Goal: Find specific page/section: Find specific page/section

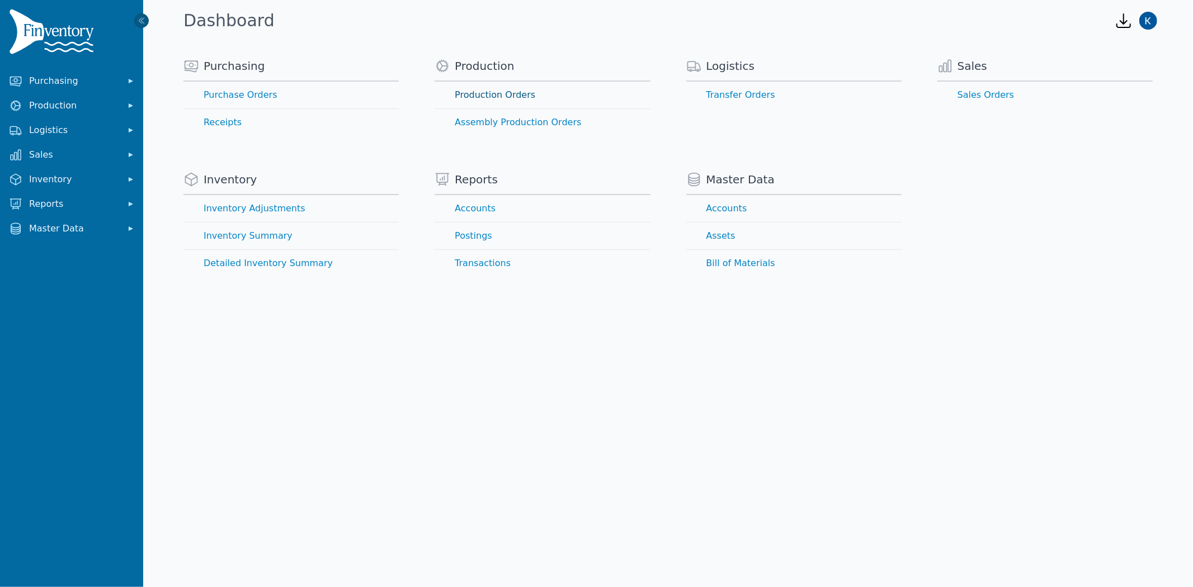
click at [479, 97] on link "Production Orders" at bounding box center [542, 95] width 215 height 27
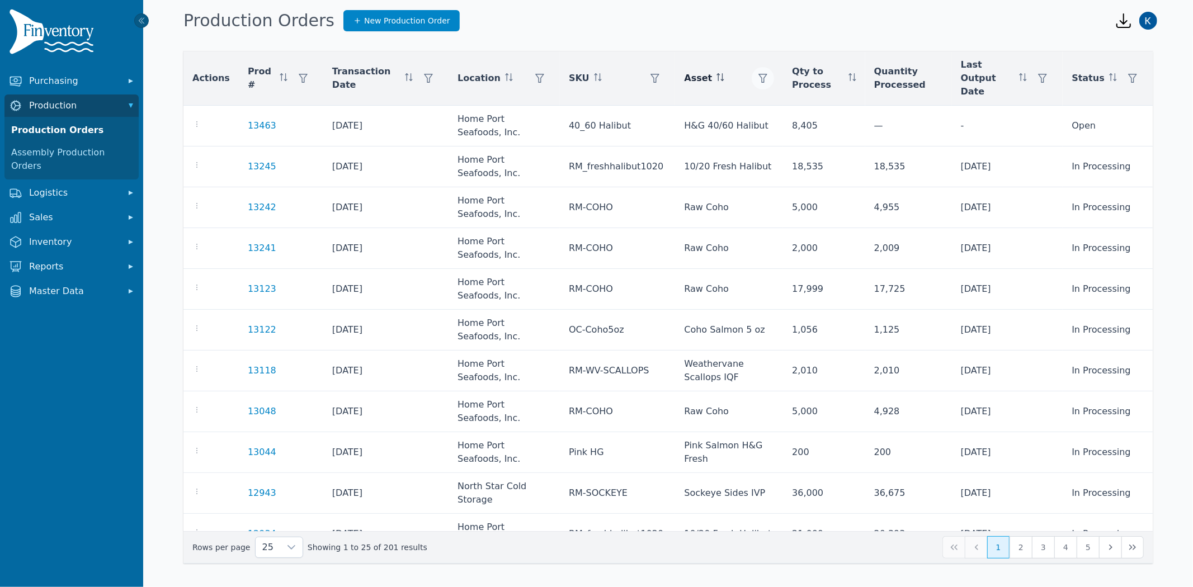
click at [759, 74] on icon "button" at bounding box center [763, 78] width 9 height 9
click at [775, 101] on div "Any" at bounding box center [793, 102] width 96 height 22
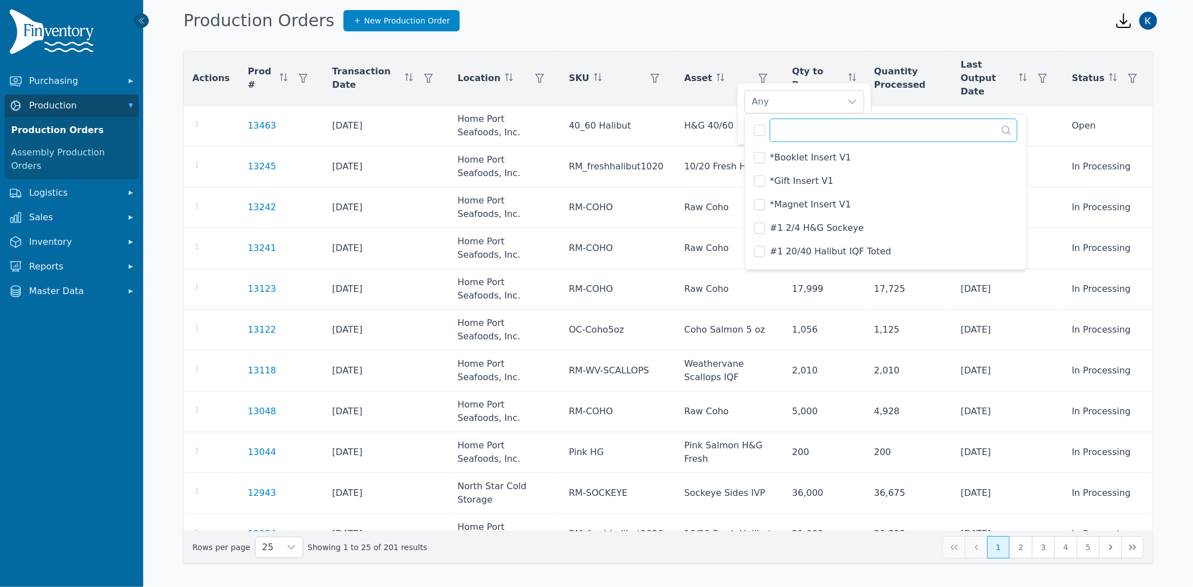
click at [785, 129] on input "text" at bounding box center [894, 130] width 248 height 23
type input "******"
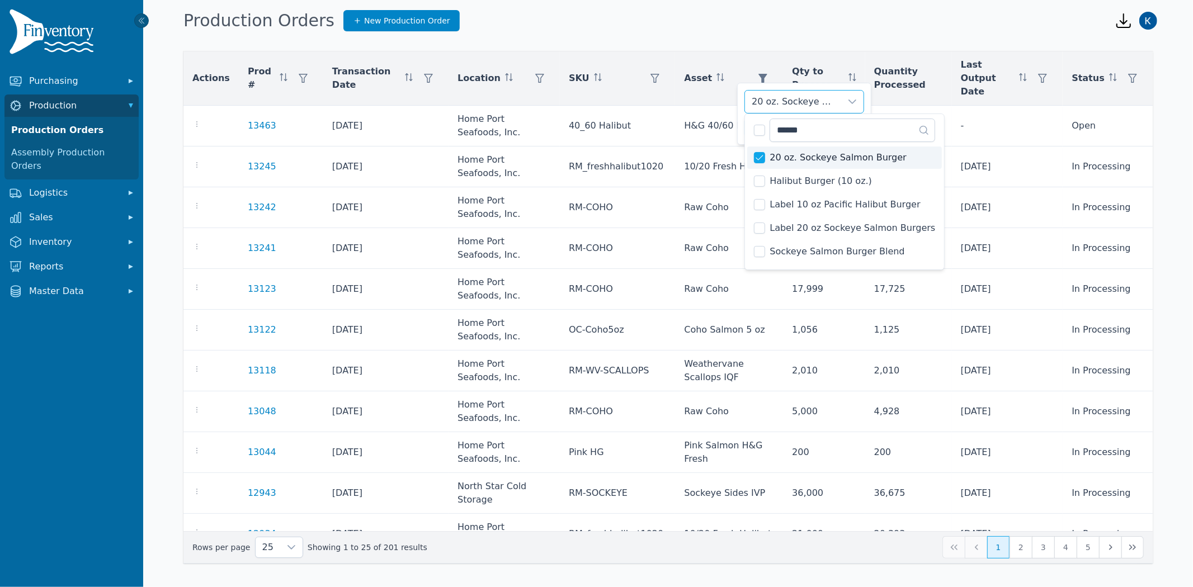
click at [823, 105] on div "20 oz. Sockeye Salmon Burger" at bounding box center [793, 102] width 96 height 22
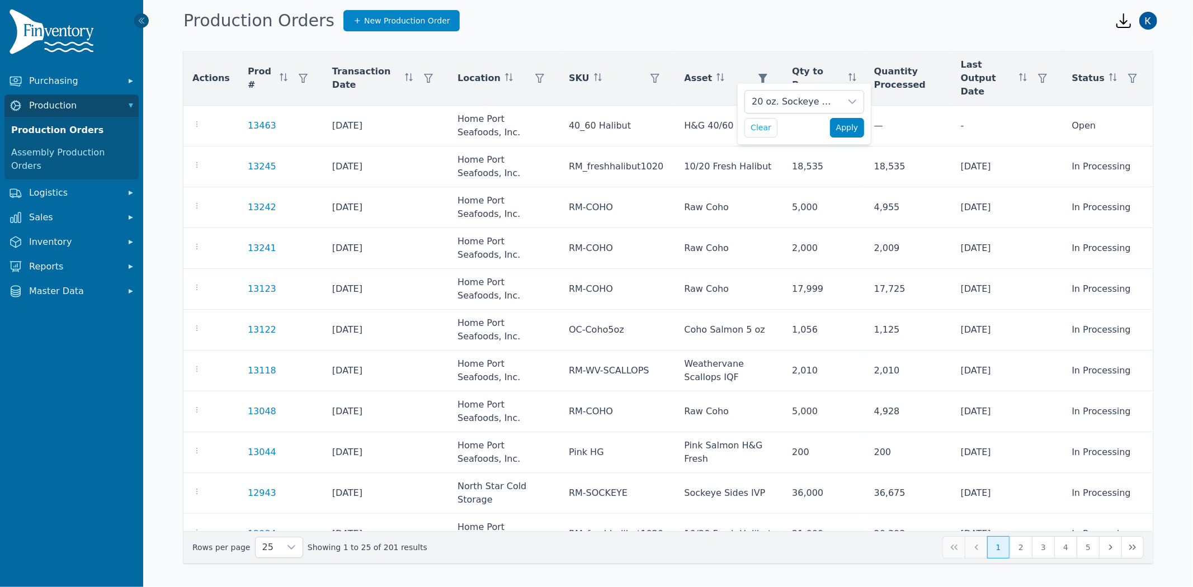
click at [853, 133] on span "Apply" at bounding box center [847, 128] width 22 height 12
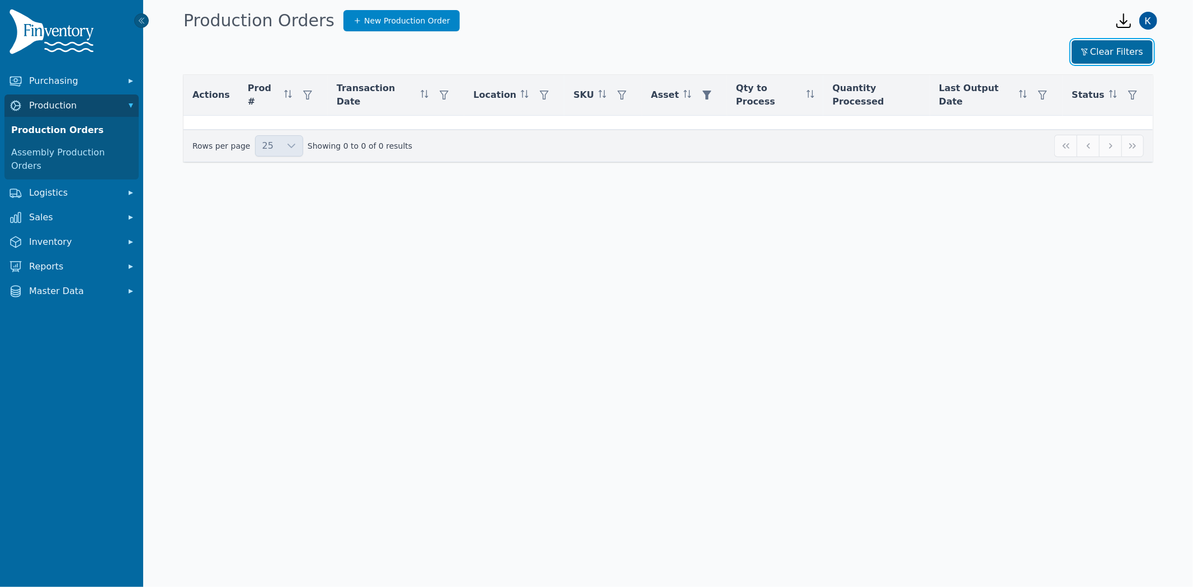
click at [1122, 47] on button "Clear Filters" at bounding box center [1112, 51] width 81 height 23
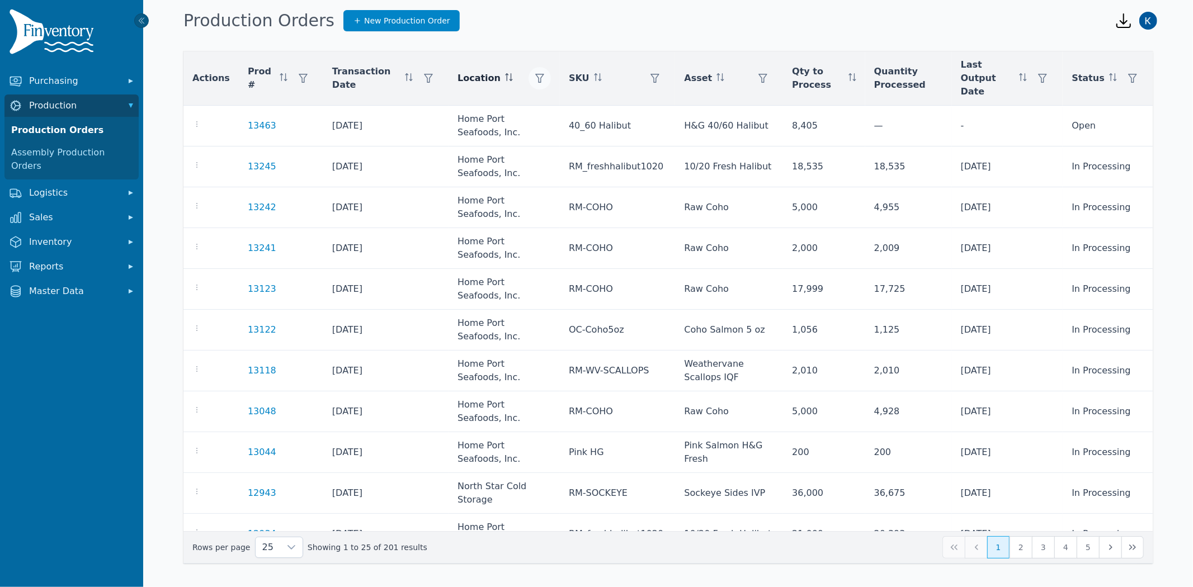
click at [535, 74] on icon "button" at bounding box center [539, 78] width 9 height 9
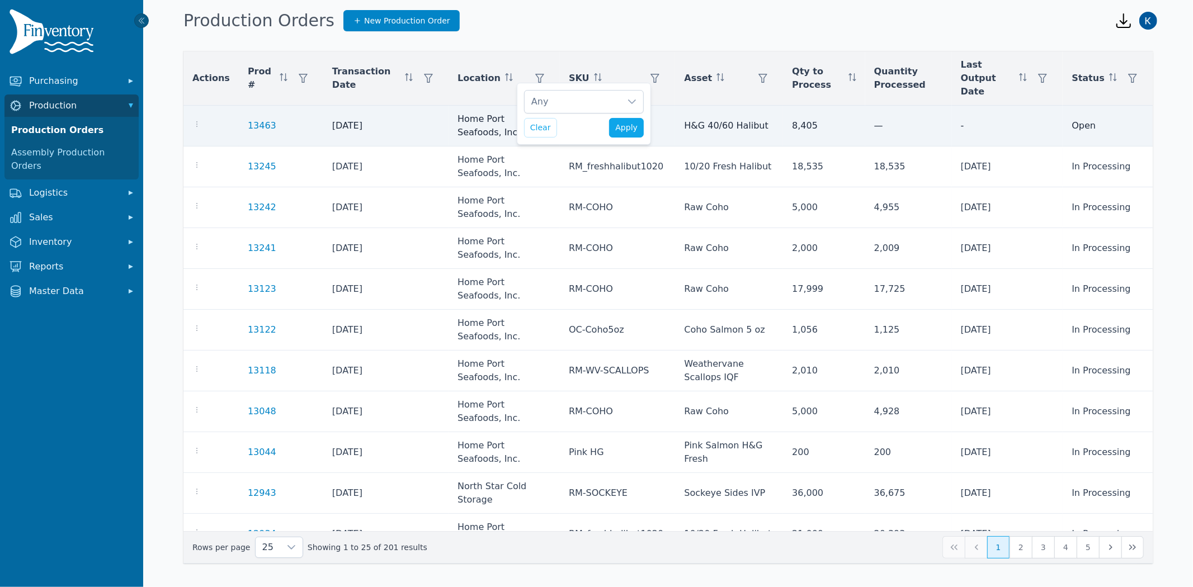
scroll to position [12, 7]
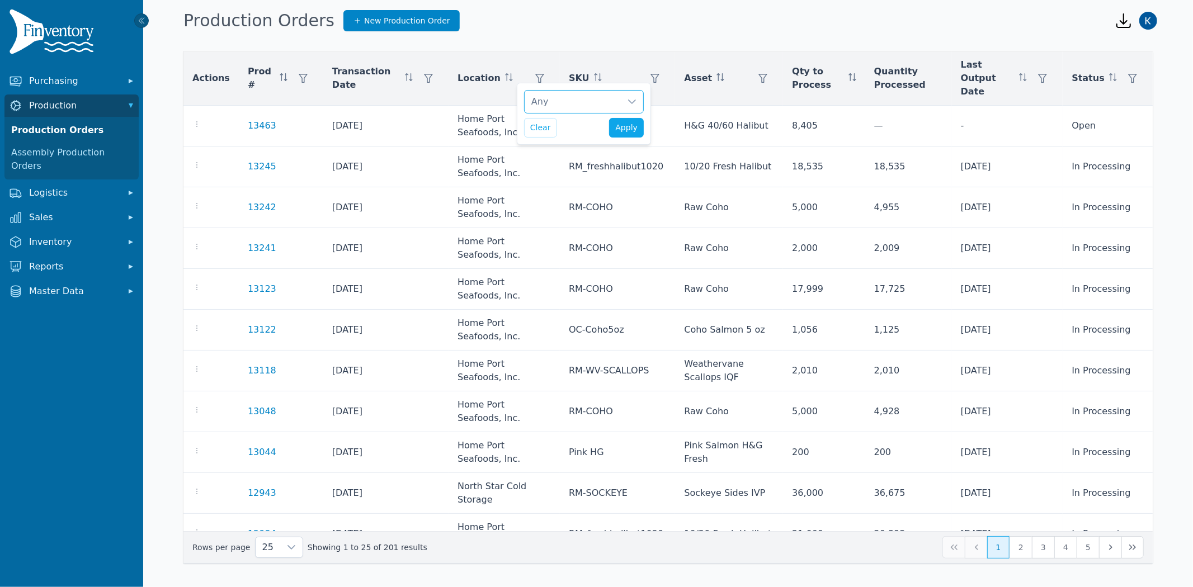
click at [567, 109] on div "Any" at bounding box center [573, 102] width 96 height 22
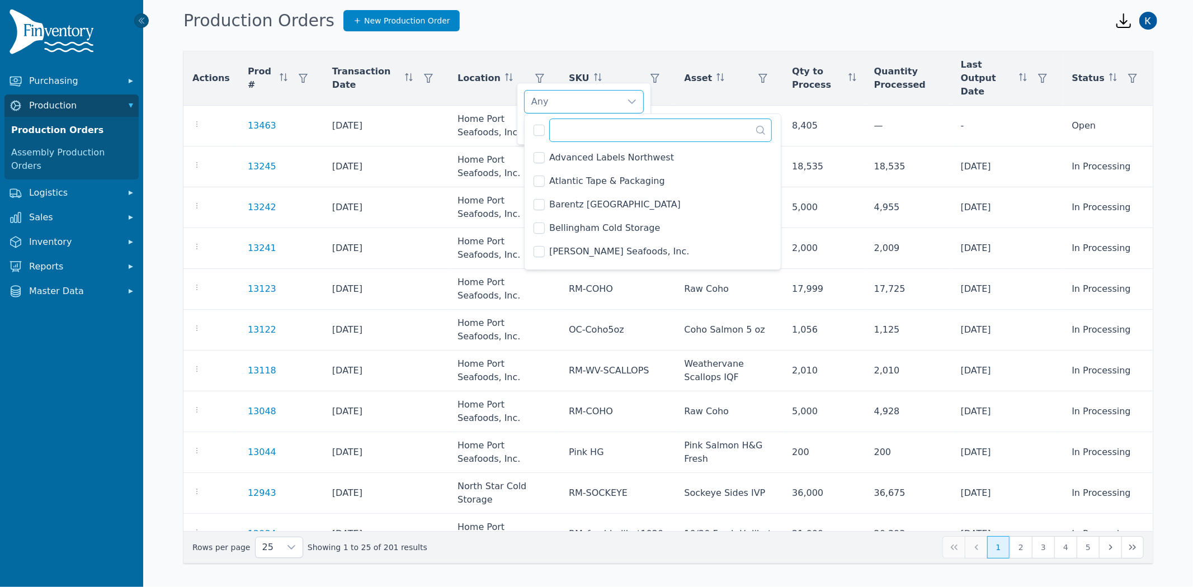
click at [586, 133] on input "text" at bounding box center [660, 130] width 223 height 23
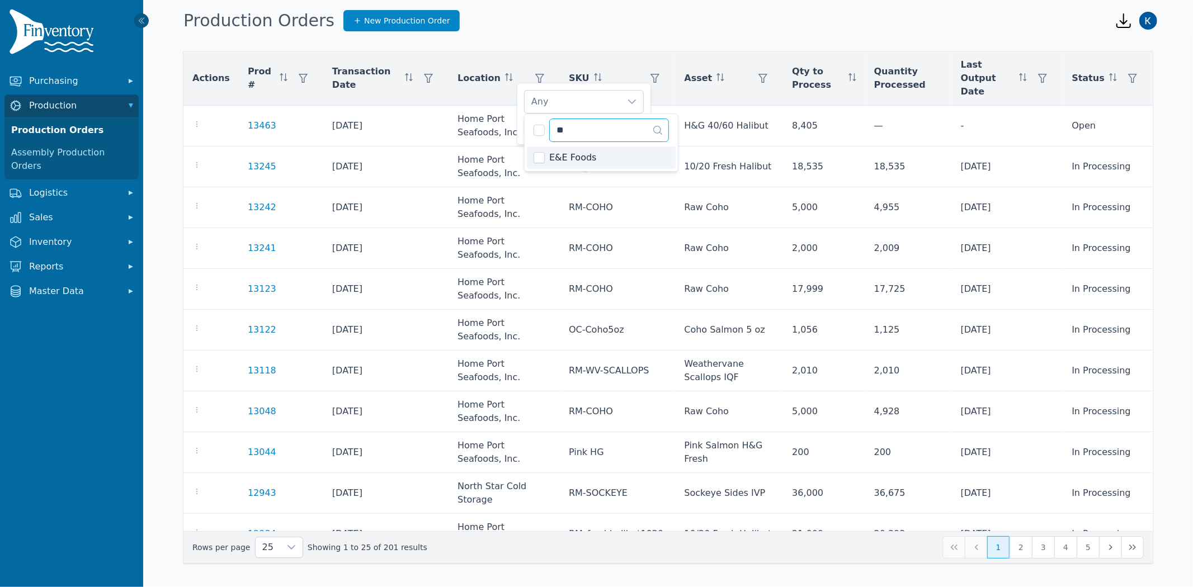
type input "**"
click at [557, 151] on span "E&E Foods" at bounding box center [572, 157] width 47 height 13
click at [612, 95] on div "E&E Foods" at bounding box center [573, 102] width 96 height 22
click at [630, 130] on span "Apply" at bounding box center [626, 128] width 22 height 12
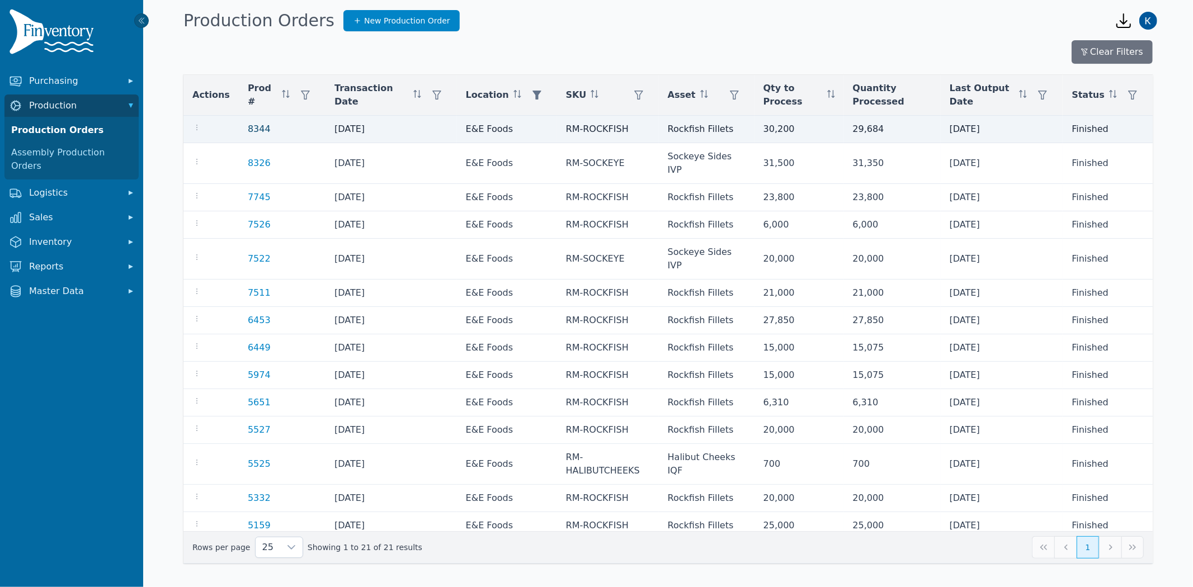
click at [251, 127] on link "8344" at bounding box center [259, 129] width 23 height 11
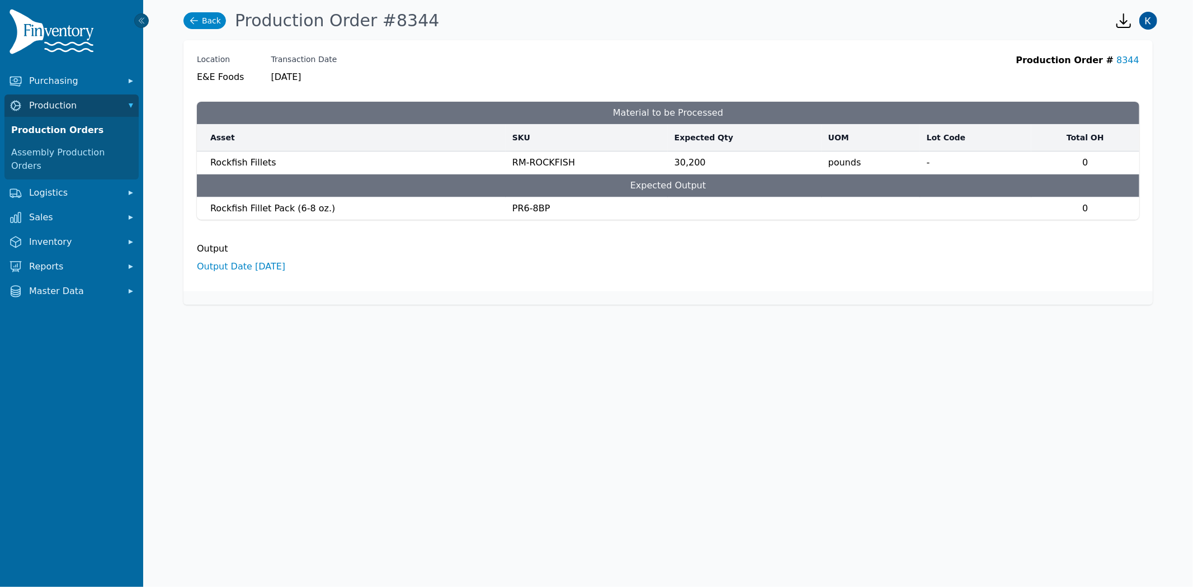
click at [200, 21] on link "Back" at bounding box center [204, 20] width 43 height 17
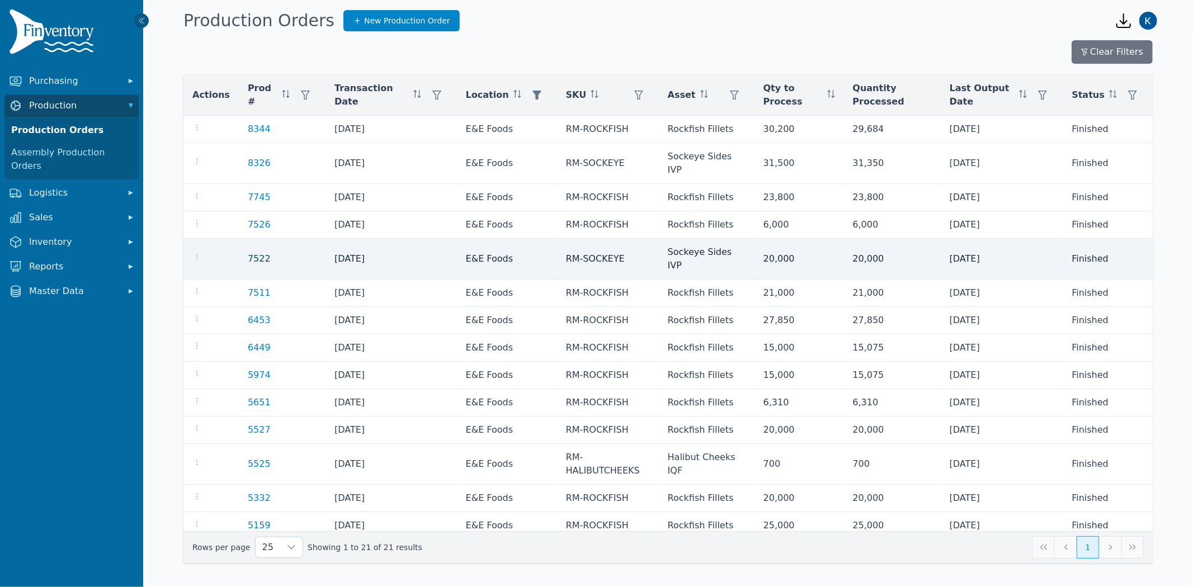
click at [248, 253] on link "7522" at bounding box center [259, 258] width 23 height 11
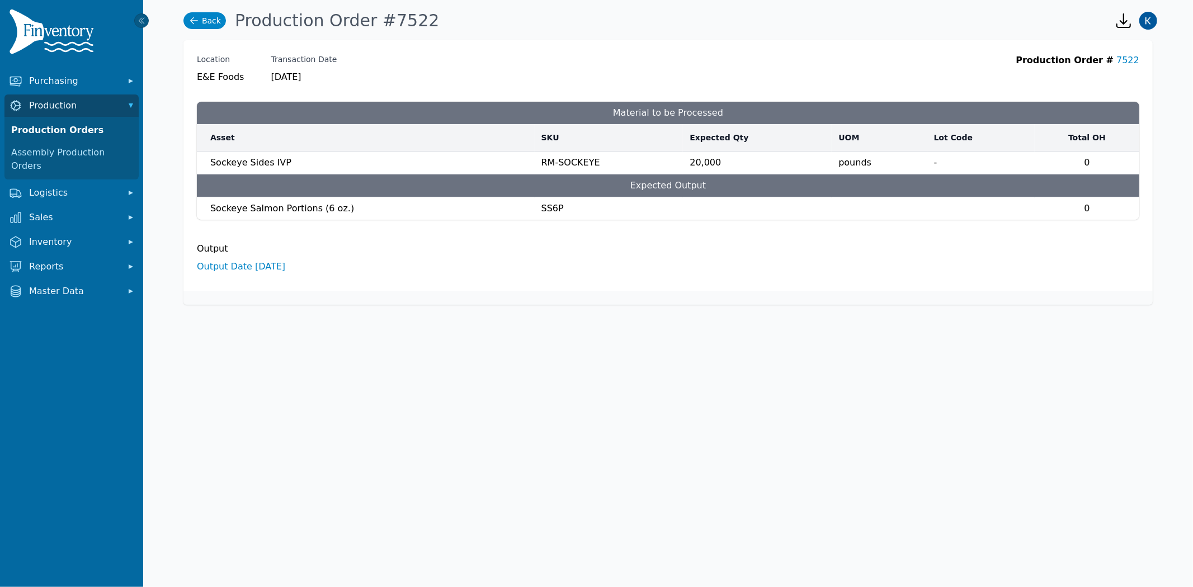
click at [205, 21] on link "Back" at bounding box center [204, 20] width 43 height 17
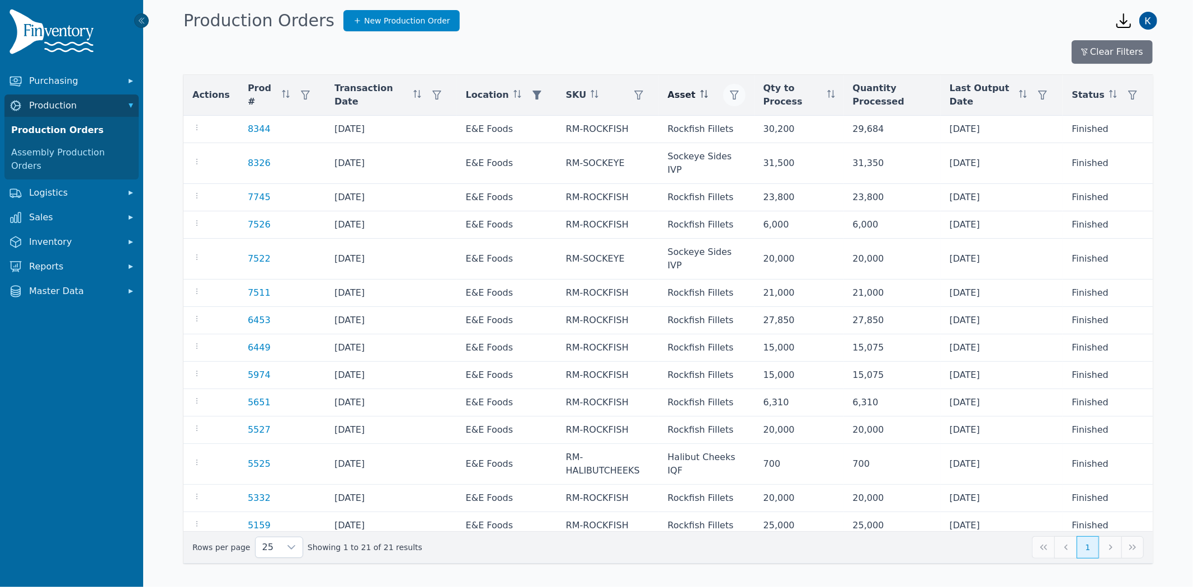
click at [730, 93] on icon "button" at bounding box center [734, 95] width 9 height 9
click at [762, 124] on div "Any" at bounding box center [765, 123] width 96 height 22
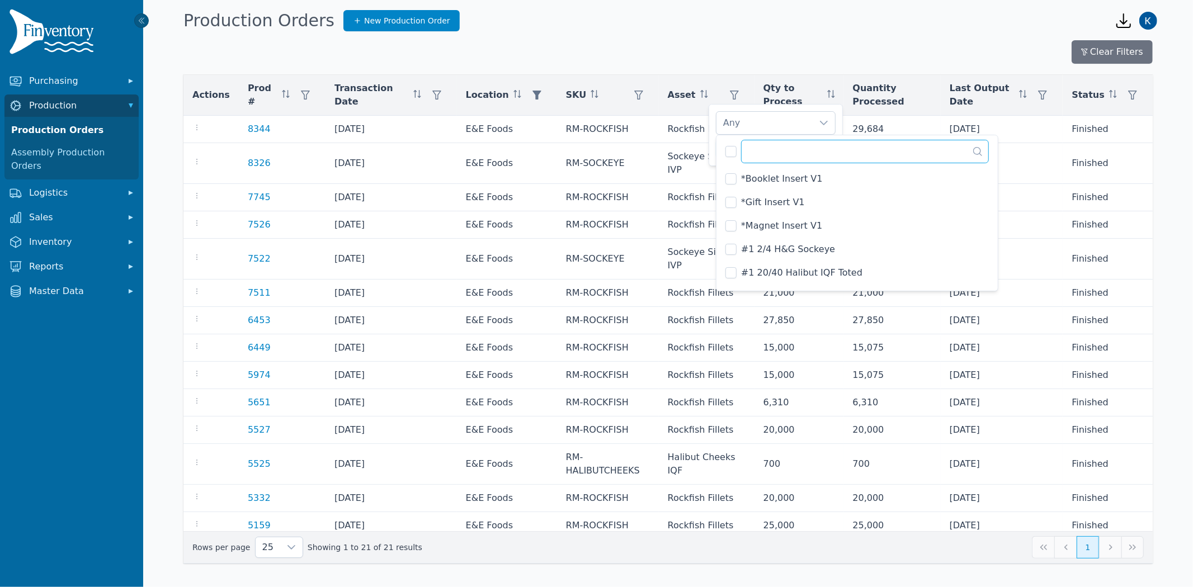
click at [780, 148] on input "text" at bounding box center [865, 151] width 248 height 23
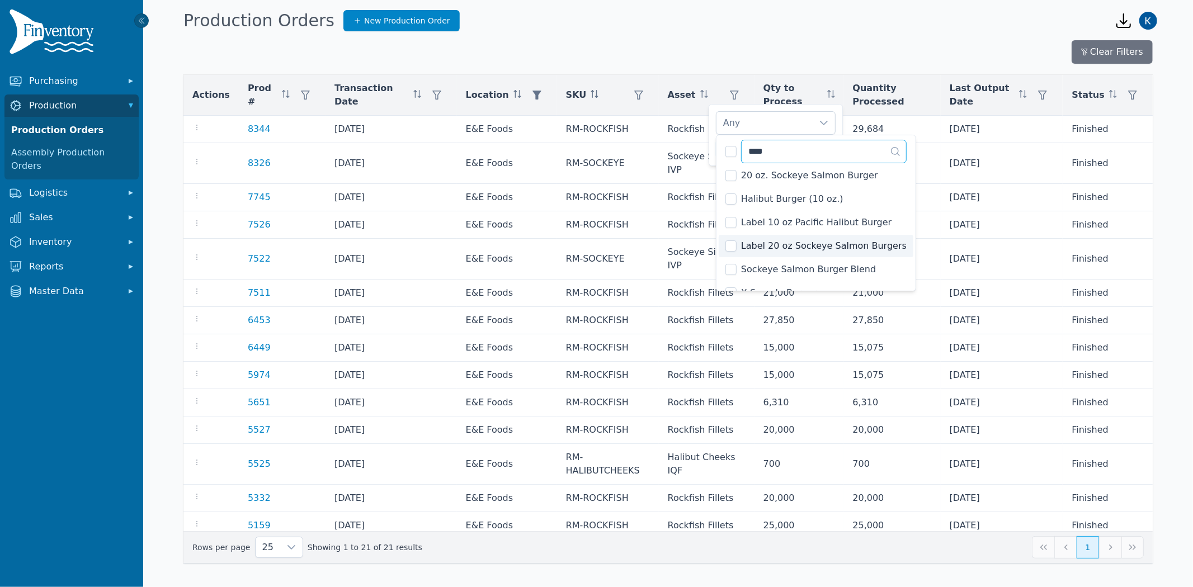
scroll to position [0, 0]
type input "****"
click at [761, 27] on div "Production Orders New Production Order" at bounding box center [640, 21] width 922 height 30
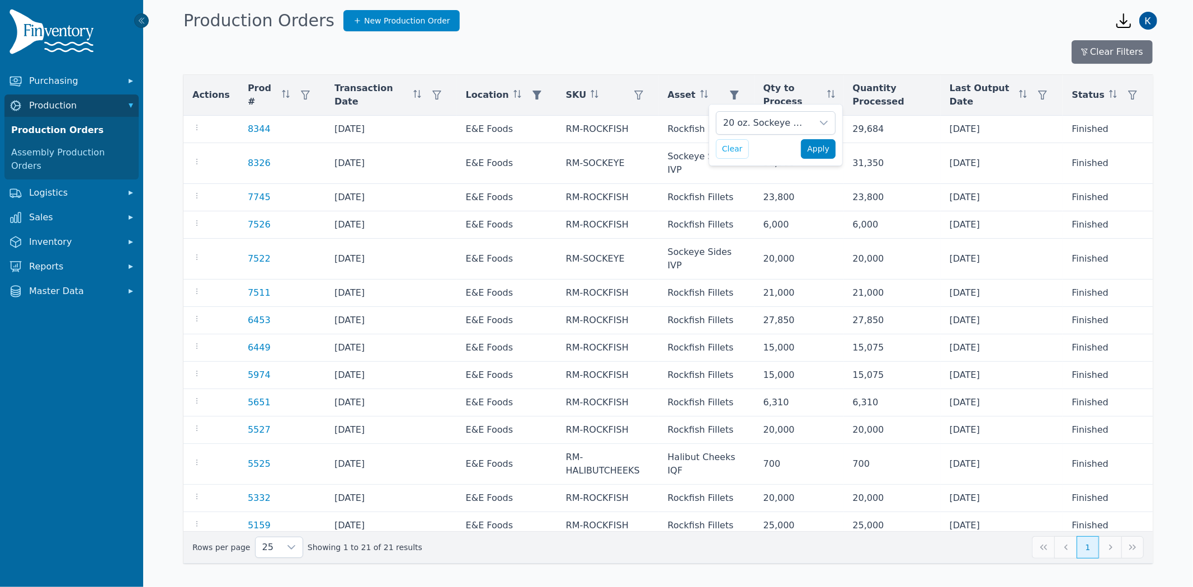
click at [830, 148] on button "Apply" at bounding box center [818, 149] width 35 height 20
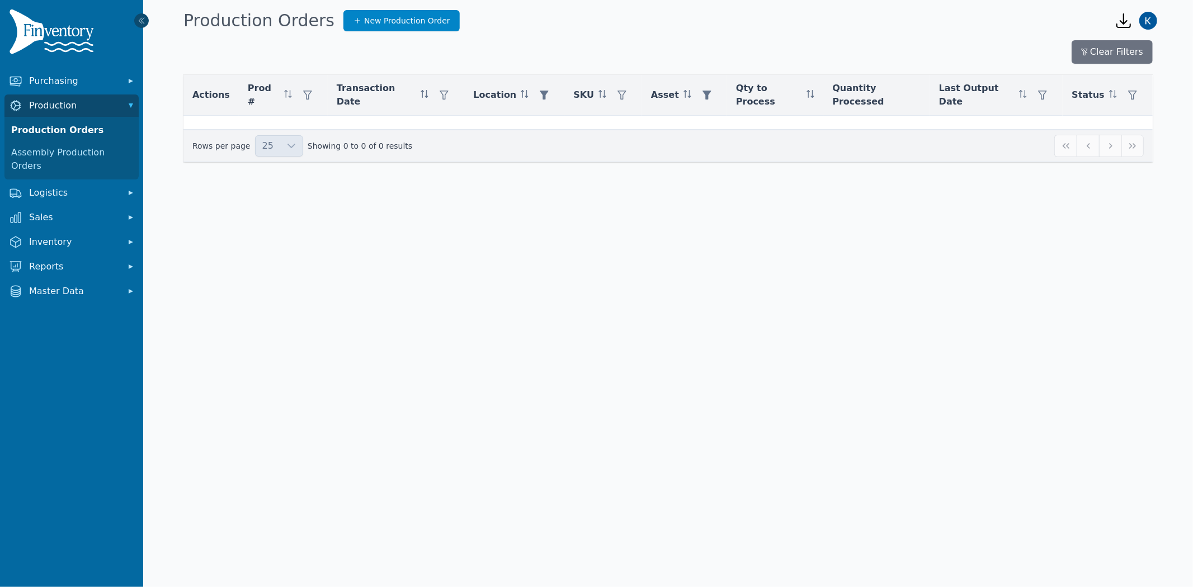
click at [143, 22] on icon at bounding box center [141, 21] width 5 height 6
